Goal: Task Accomplishment & Management: Manage account settings

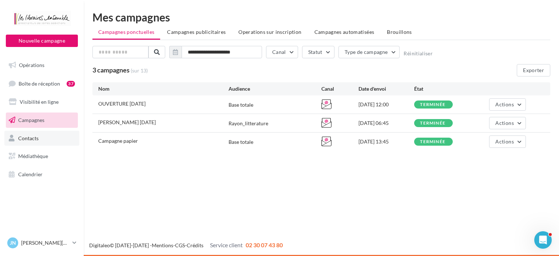
click at [30, 135] on span "Contacts" at bounding box center [28, 138] width 20 height 6
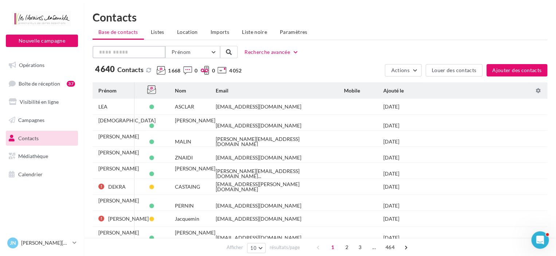
click at [130, 51] on input "text" at bounding box center [128, 52] width 73 height 12
type input "****"
click at [205, 51] on button "Prénom" at bounding box center [192, 52] width 55 height 12
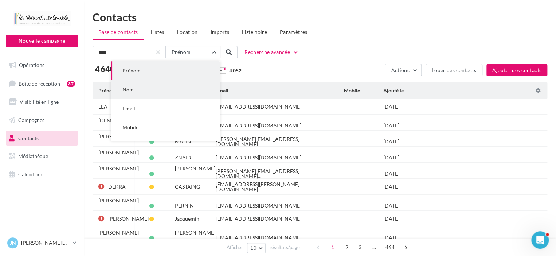
click at [145, 88] on button "Nom" at bounding box center [165, 89] width 109 height 19
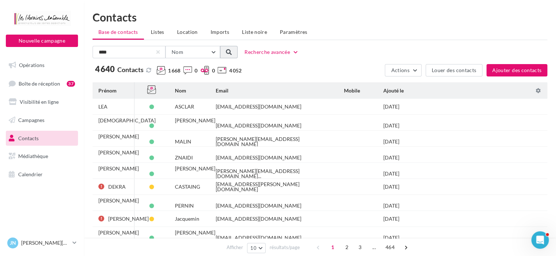
click at [236, 49] on button at bounding box center [228, 52] width 17 height 12
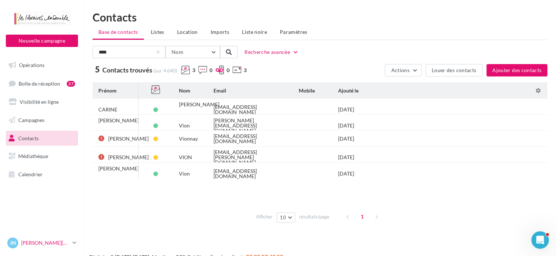
click at [43, 246] on p "[PERSON_NAME][DATE]" at bounding box center [45, 242] width 48 height 7
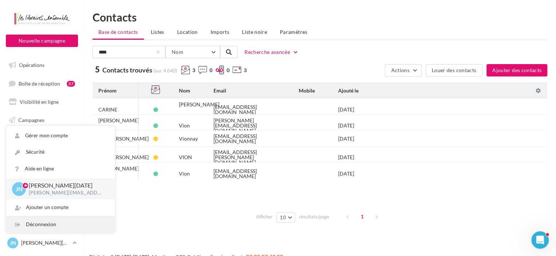
click at [44, 224] on div "Déconnexion" at bounding box center [60, 224] width 108 height 16
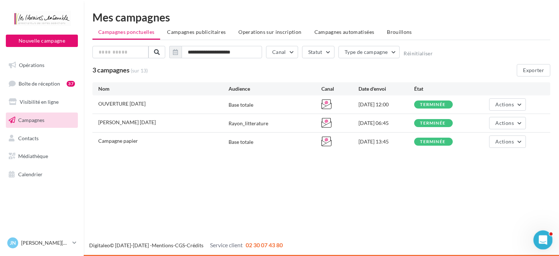
click at [545, 240] on icon "Ouvrir le Messenger Intercom" at bounding box center [542, 239] width 12 height 12
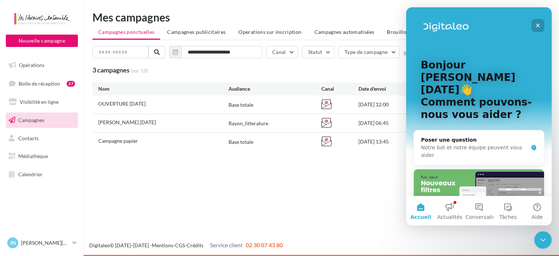
click at [538, 26] on icon "Fermer" at bounding box center [538, 26] width 4 height 4
